Goal: Information Seeking & Learning: Learn about a topic

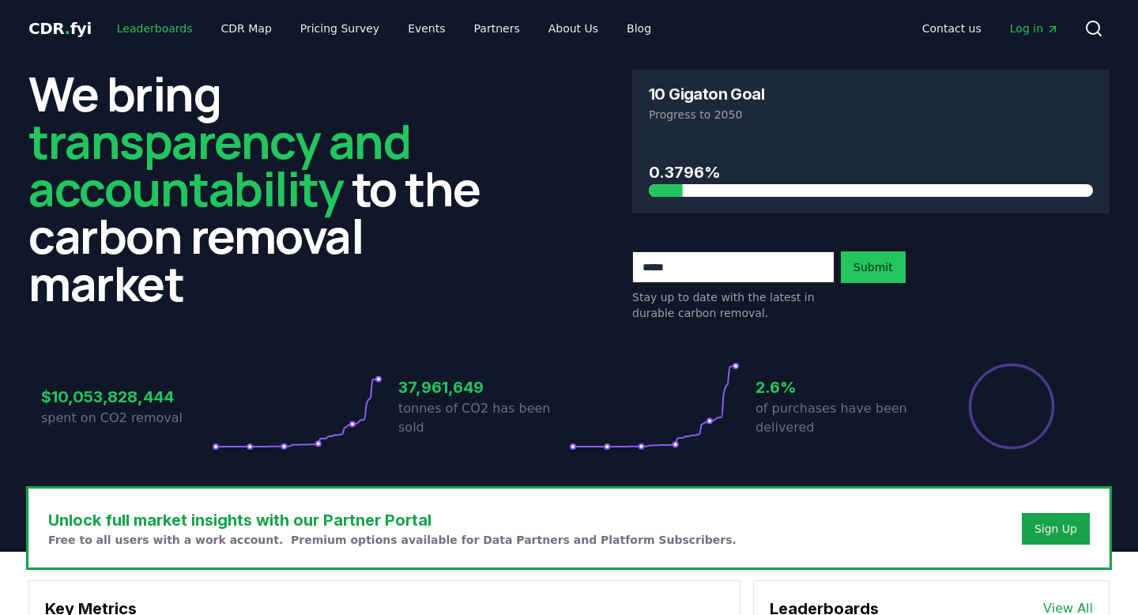
click at [159, 28] on link "Leaderboards" at bounding box center [154, 28] width 101 height 28
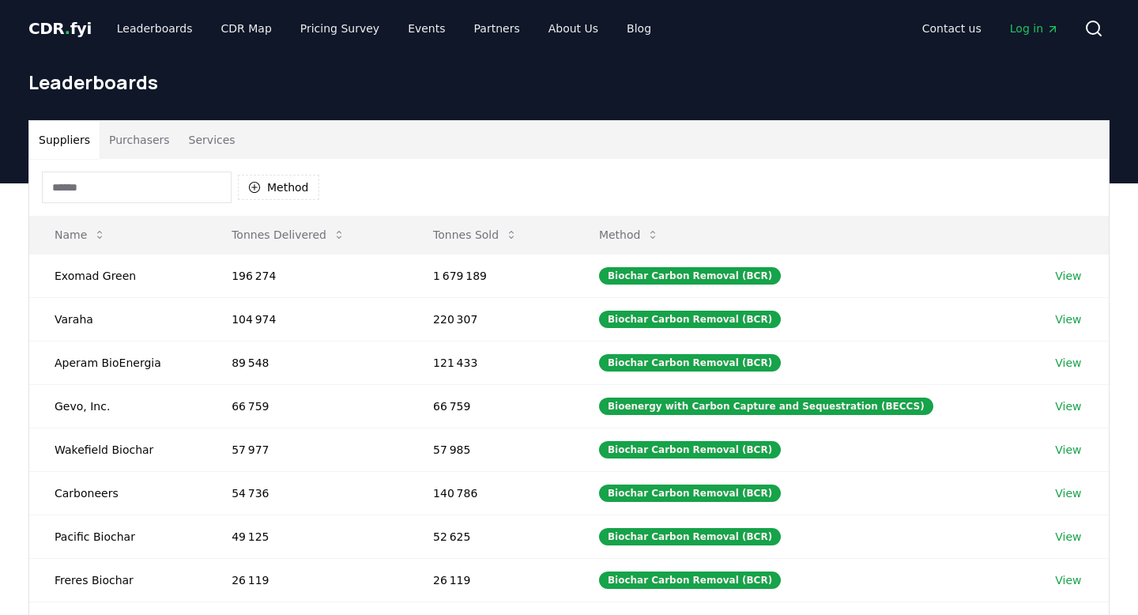
click at [107, 180] on input at bounding box center [137, 187] width 190 height 32
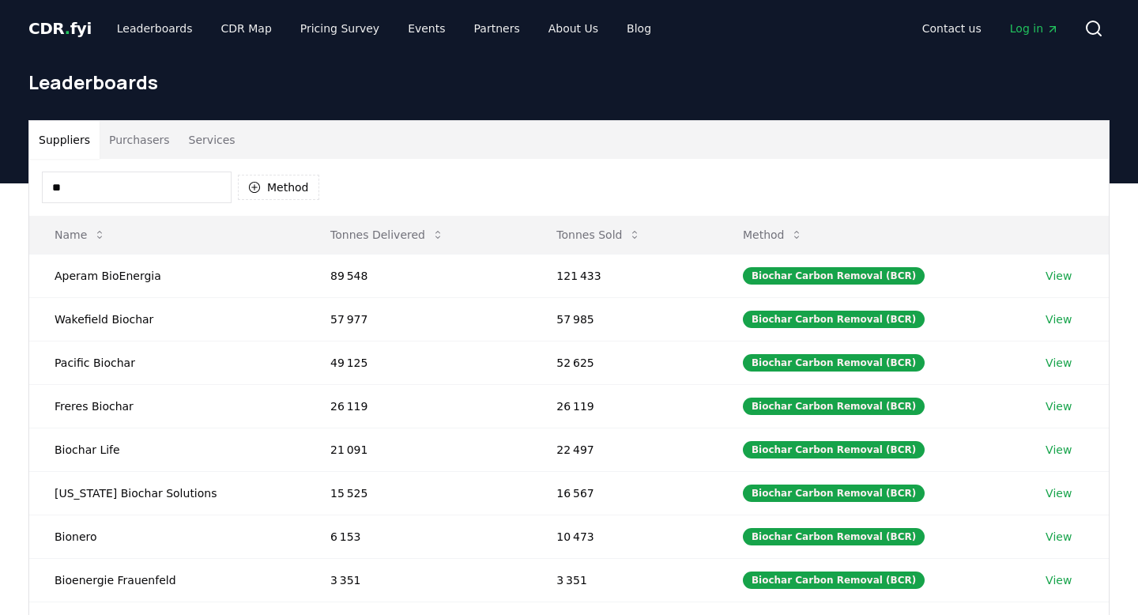
type input "*"
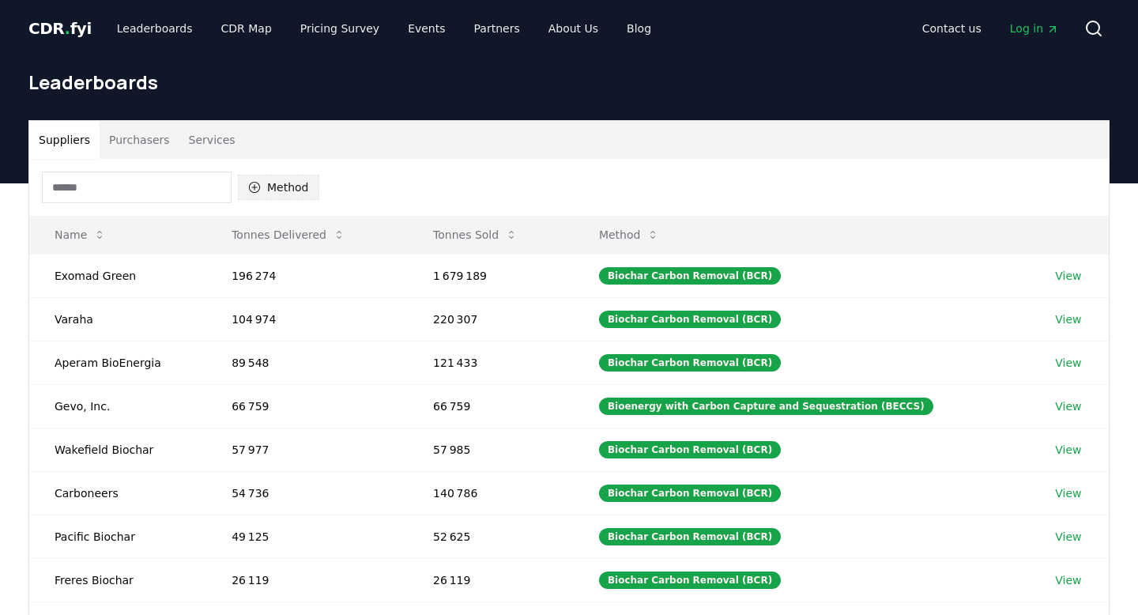
click at [291, 184] on button "Method" at bounding box center [278, 187] width 81 height 25
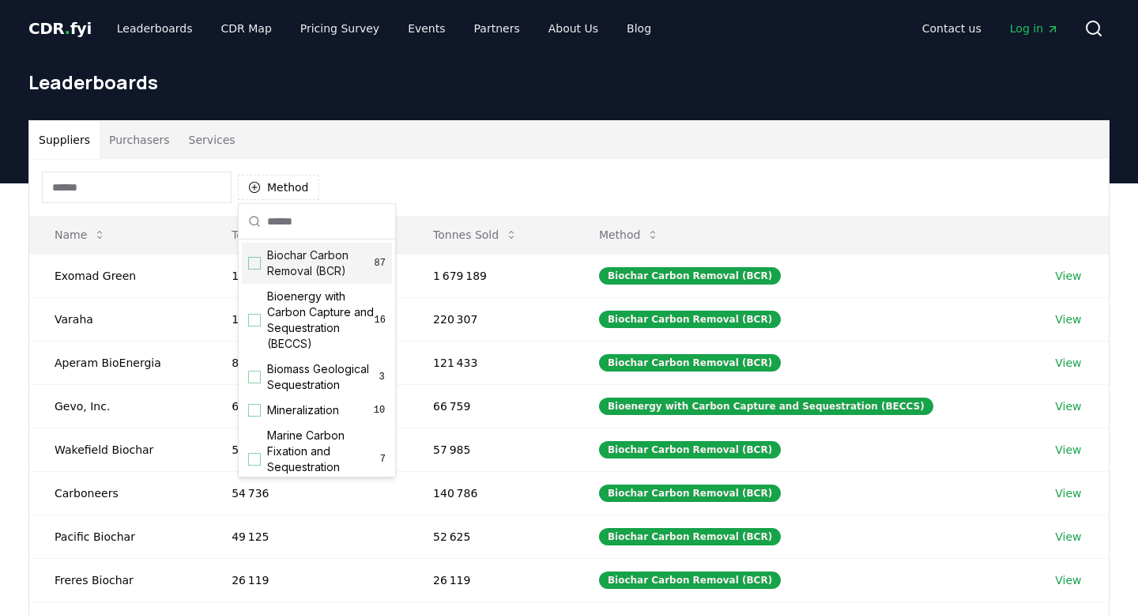
click at [58, 26] on span "CDR . fyi" at bounding box center [59, 28] width 63 height 19
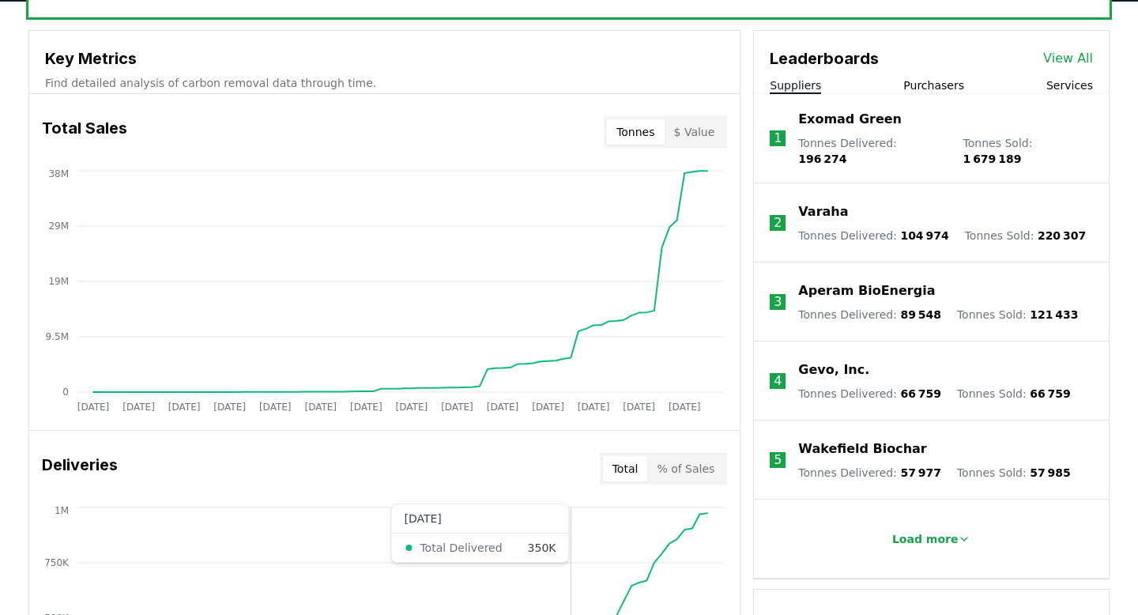
scroll to position [509, 0]
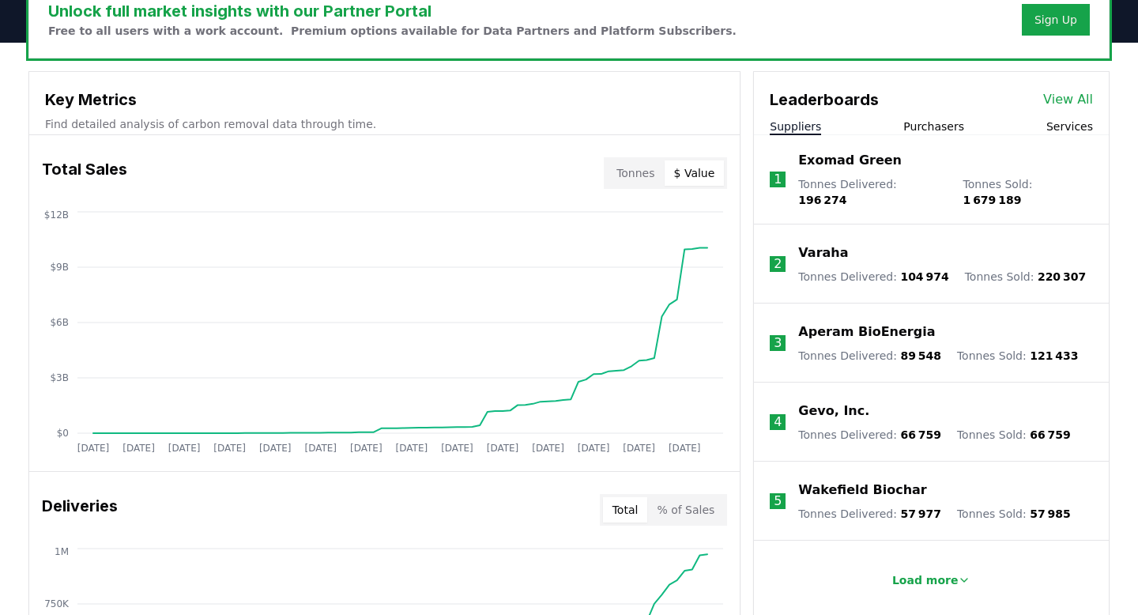
click at [703, 172] on button "$ Value" at bounding box center [695, 172] width 60 height 25
click at [648, 173] on button "Tonnes" at bounding box center [635, 172] width 57 height 25
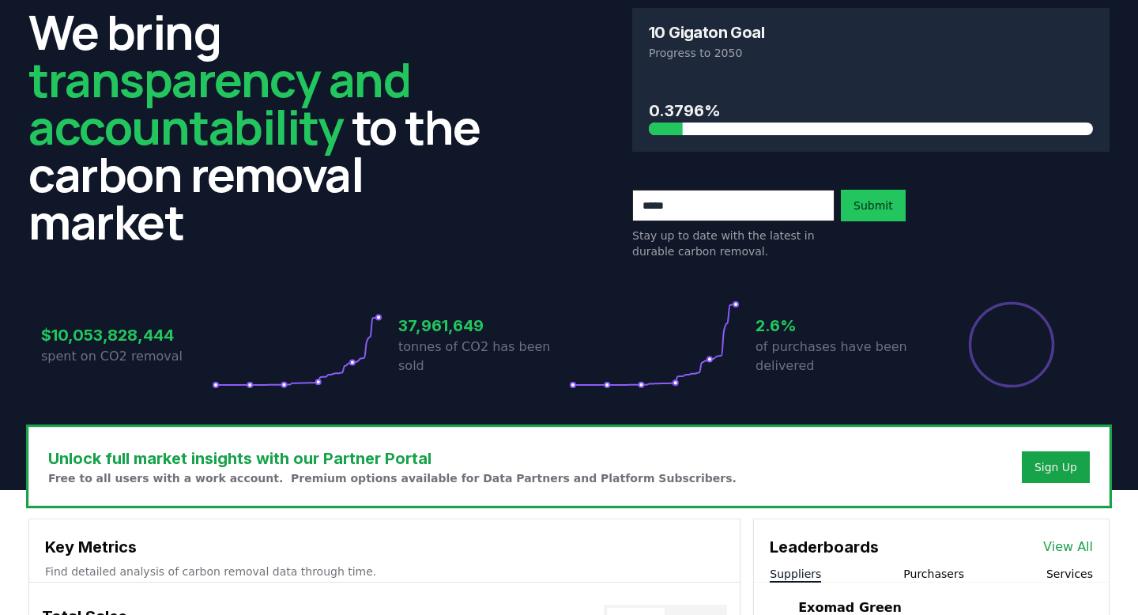
scroll to position [0, 0]
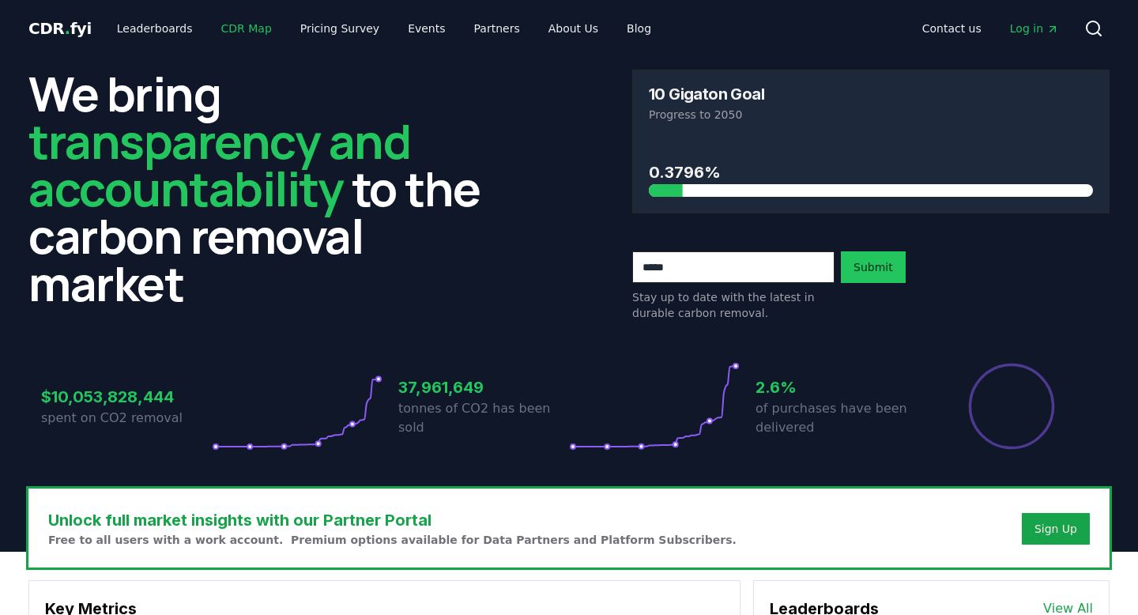
click at [223, 34] on link "CDR Map" at bounding box center [247, 28] width 76 height 28
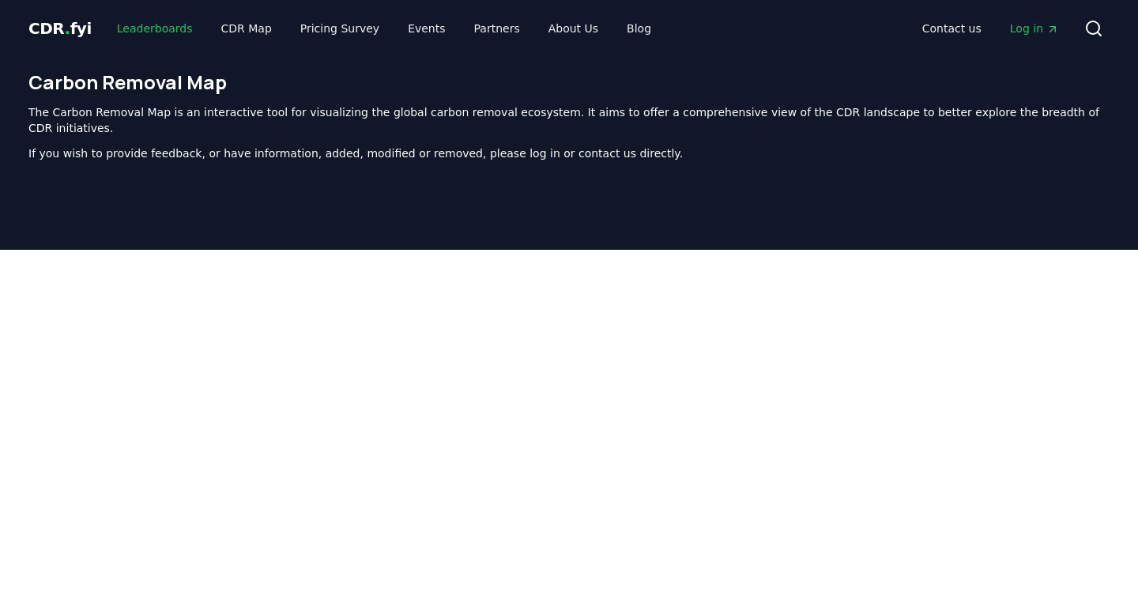
click at [160, 32] on link "Leaderboards" at bounding box center [154, 28] width 101 height 28
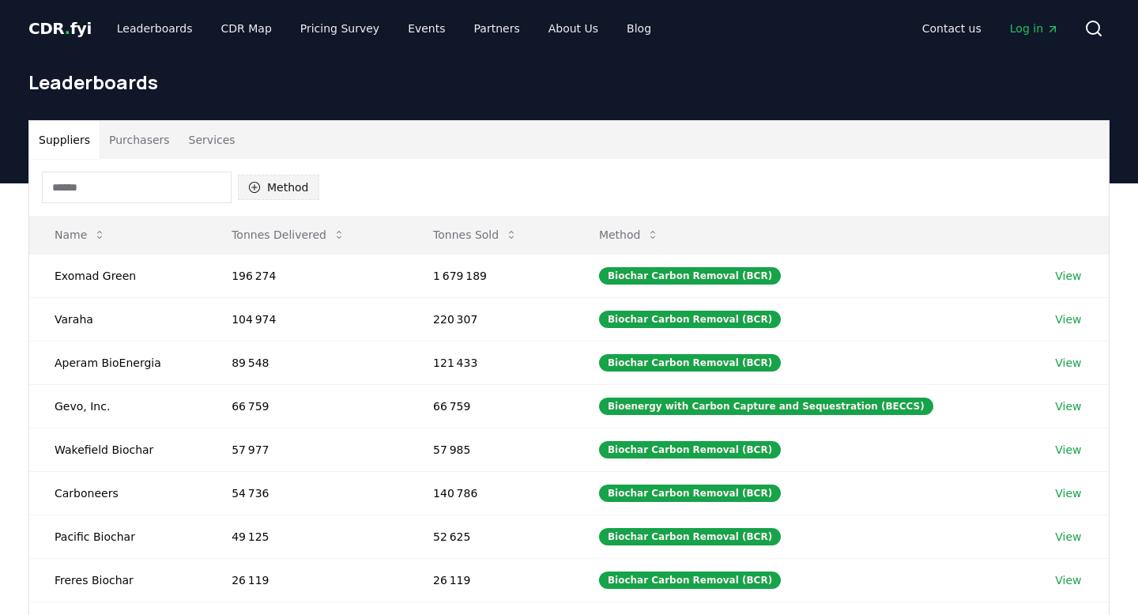
click at [290, 184] on button "Method" at bounding box center [278, 187] width 81 height 25
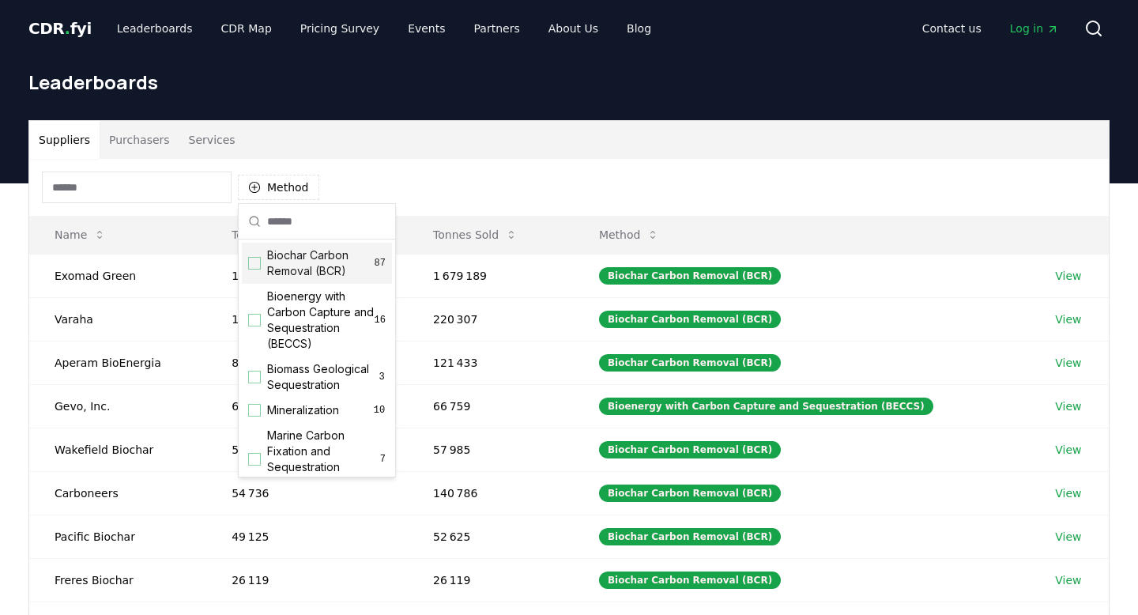
click at [256, 262] on div "Suggestions" at bounding box center [254, 263] width 13 height 13
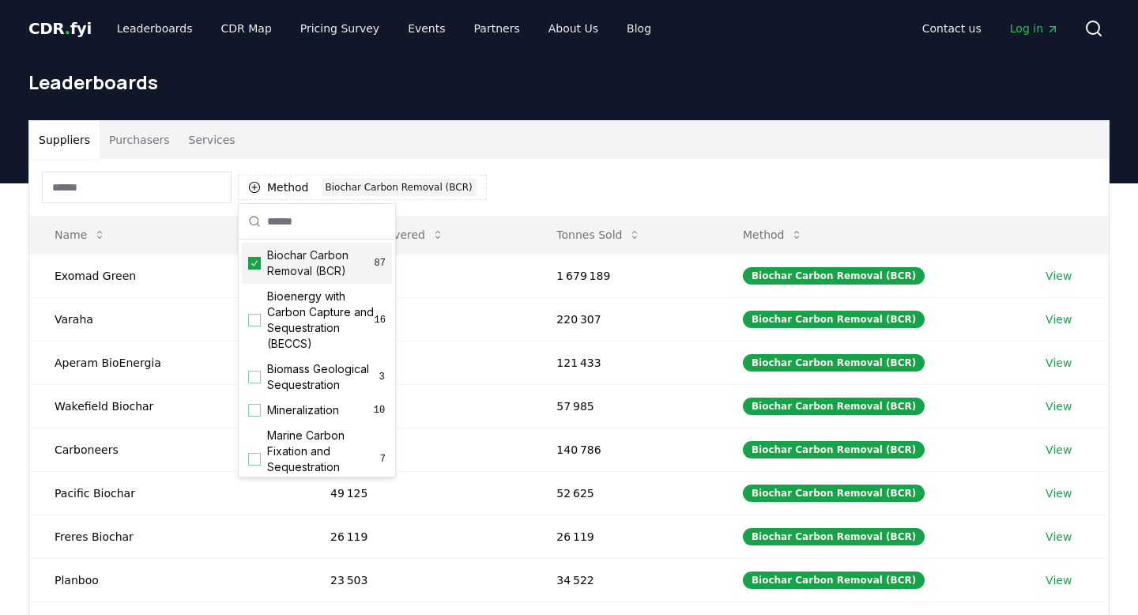
click at [578, 183] on div "Method 1 Biochar Carbon Removal (BCR)" at bounding box center [568, 187] width 1079 height 57
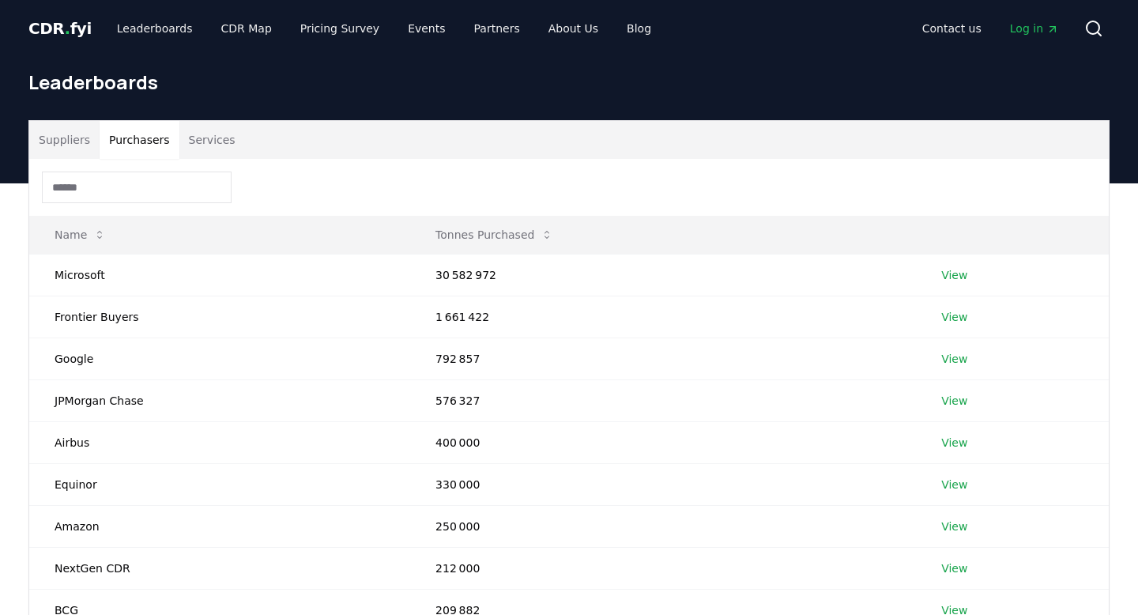
click at [130, 144] on button "Purchasers" at bounding box center [140, 140] width 80 height 38
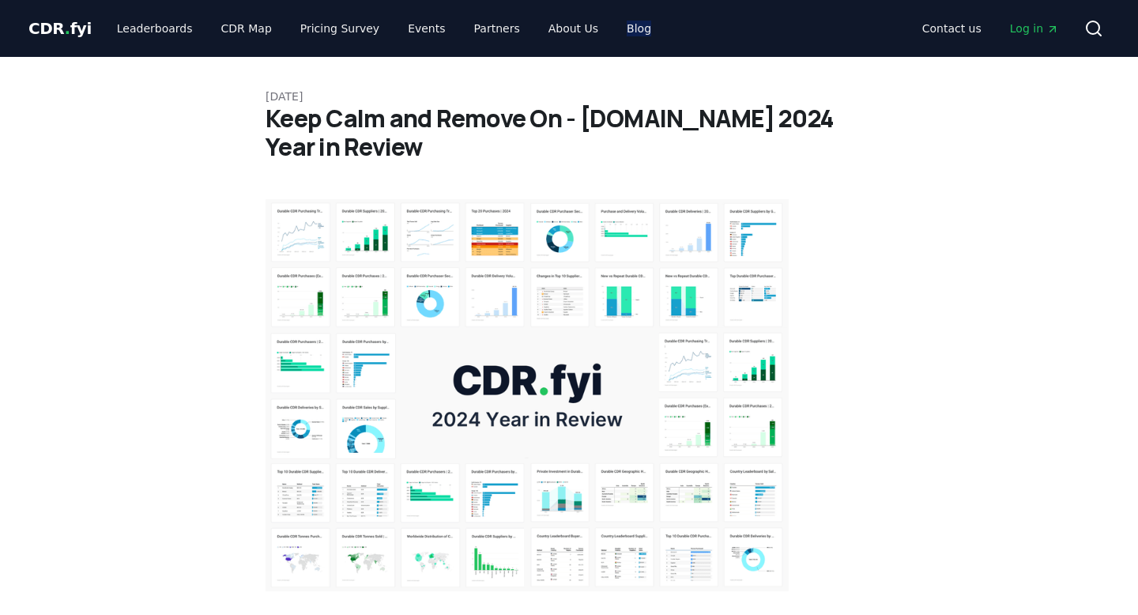
drag, startPoint x: 602, startPoint y: 32, endPoint x: 671, endPoint y: 24, distance: 69.2
click at [0, 0] on header "CDR . fyi Leaderboards CDR Map Pricing Survey Events Partners About Us Blog Con…" at bounding box center [569, 28] width 1138 height 57
click at [619, 32] on link "Blog" at bounding box center [639, 28] width 50 height 28
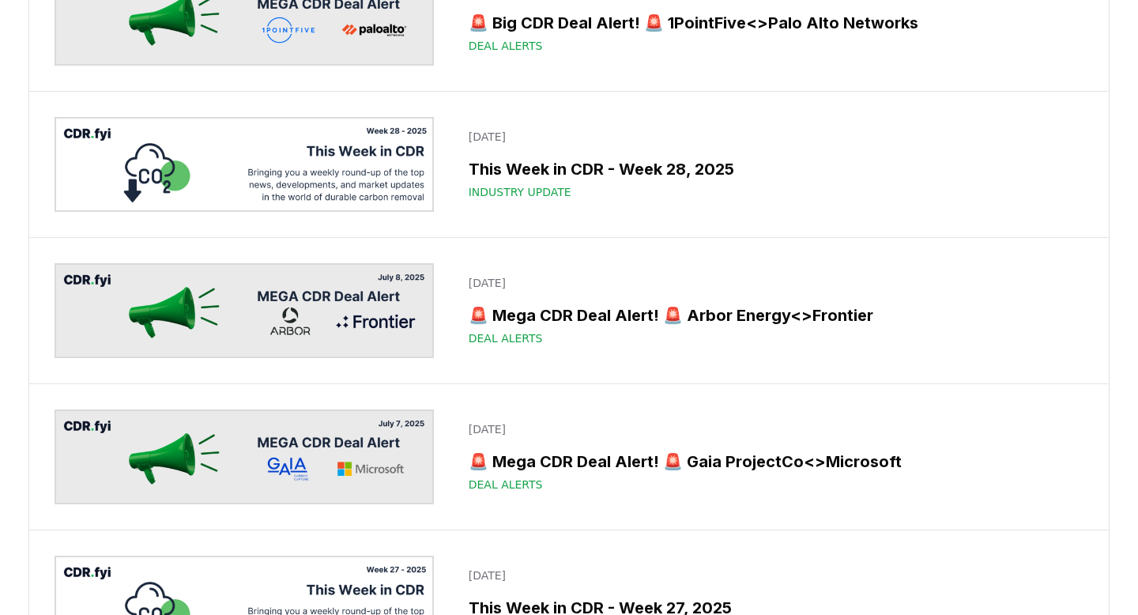
scroll to position [3008, 0]
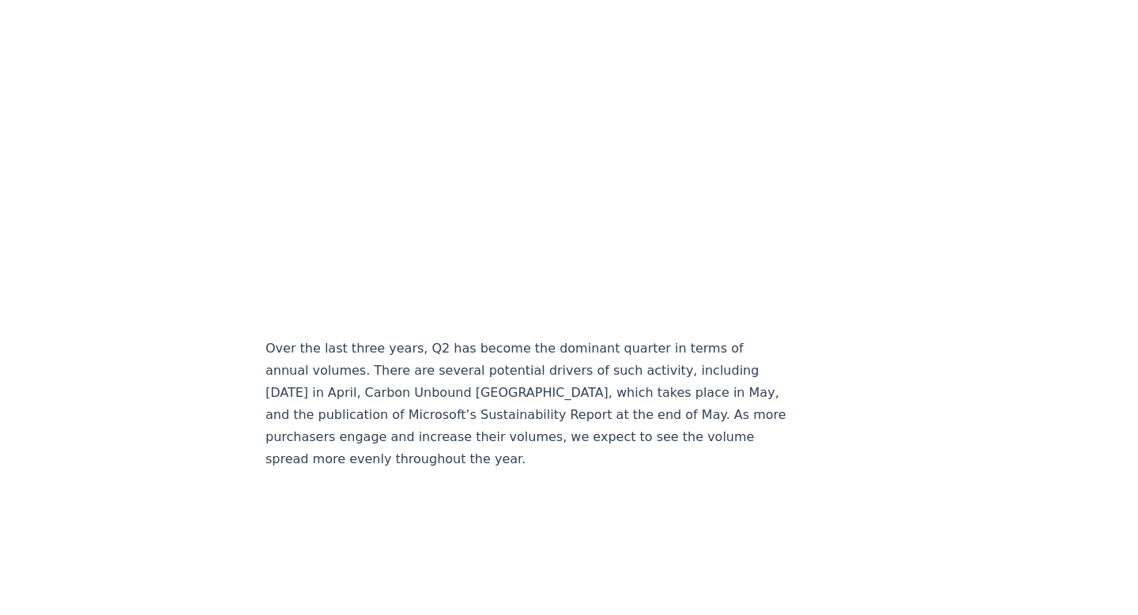
scroll to position [2890, 0]
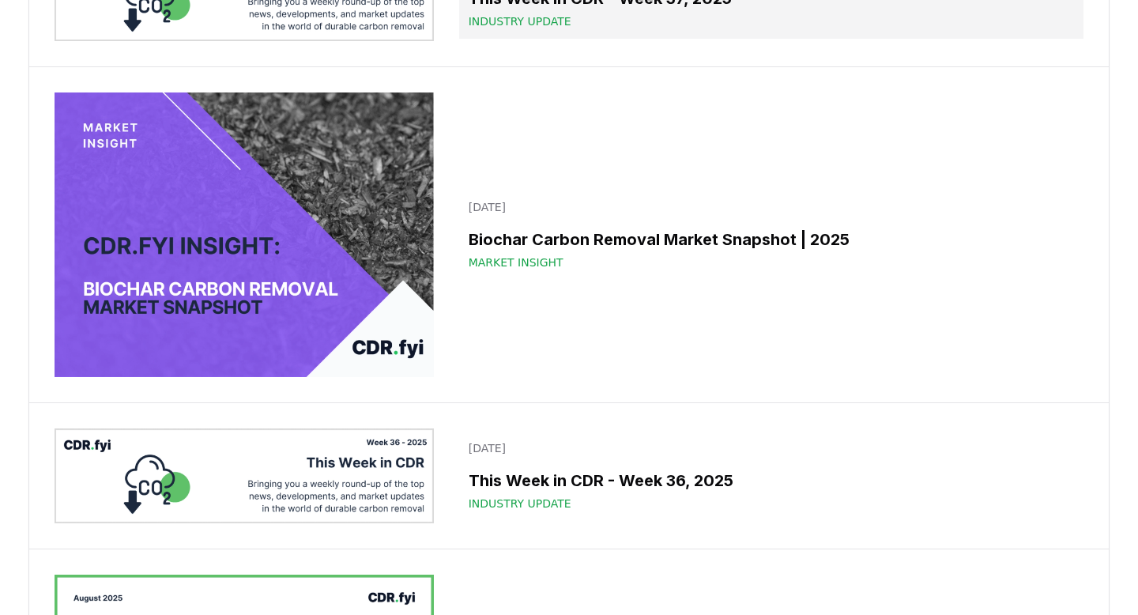
scroll to position [1126, 0]
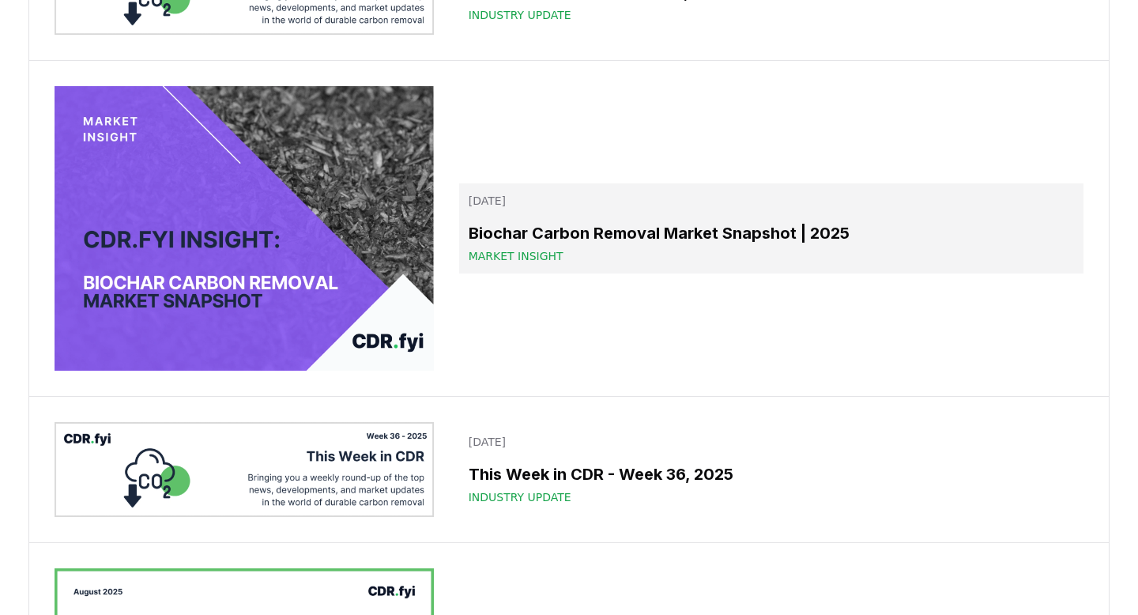
click at [679, 224] on h3 "Biochar Carbon Removal Market Snapshot | 2025" at bounding box center [771, 233] width 605 height 24
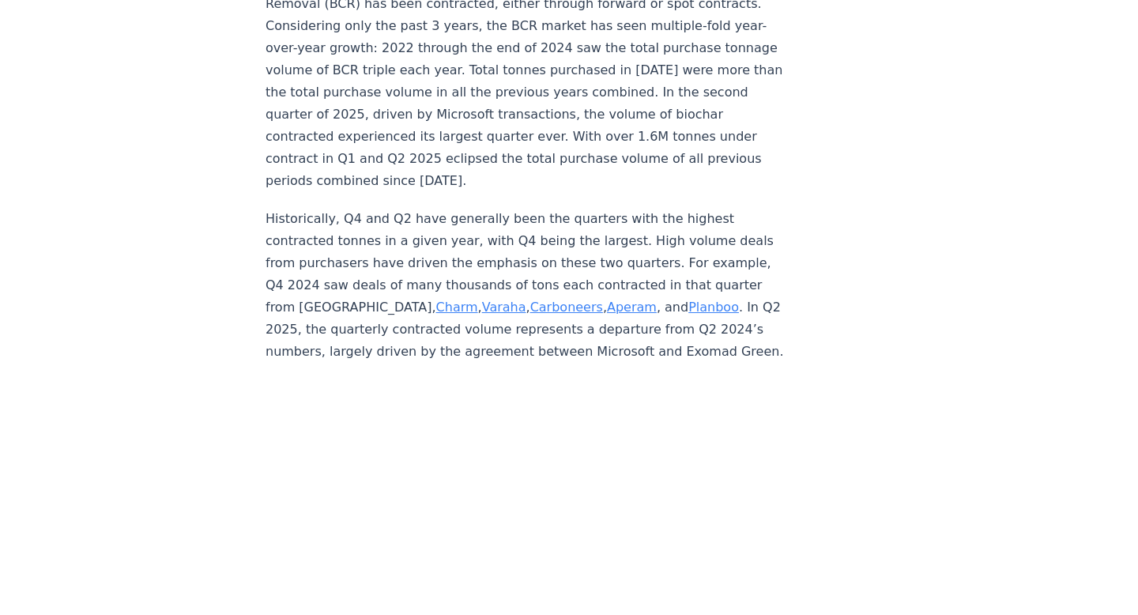
scroll to position [3621, 0]
